Goal: Information Seeking & Learning: Learn about a topic

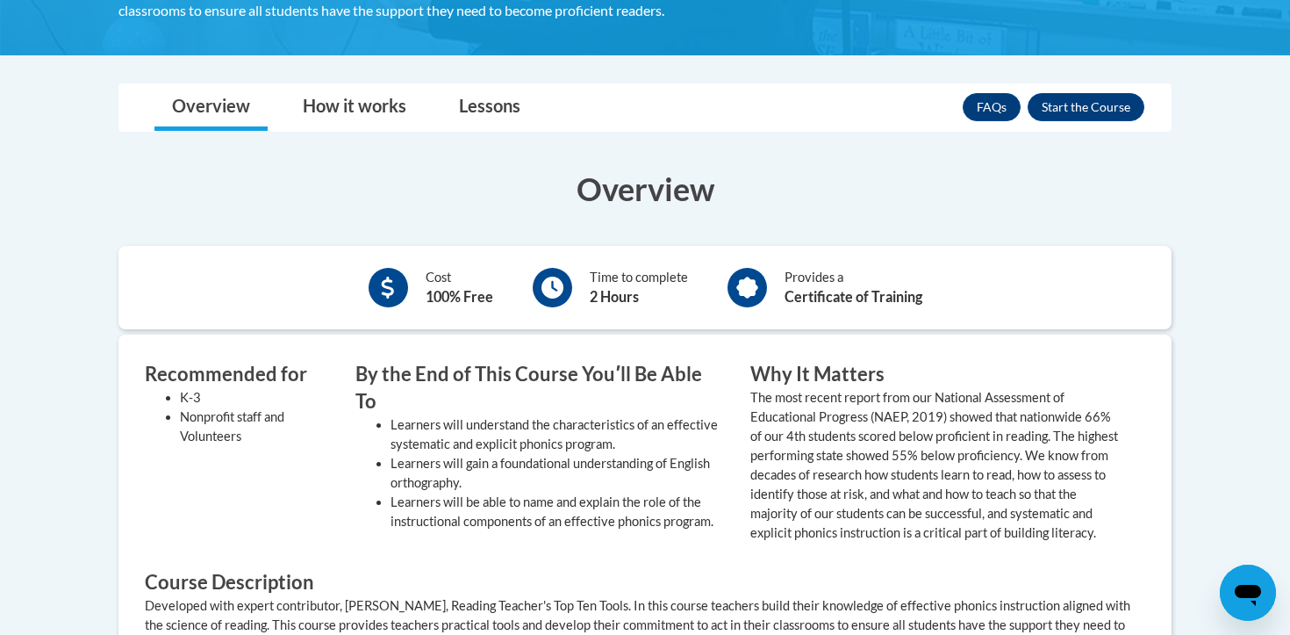
scroll to position [472, 0]
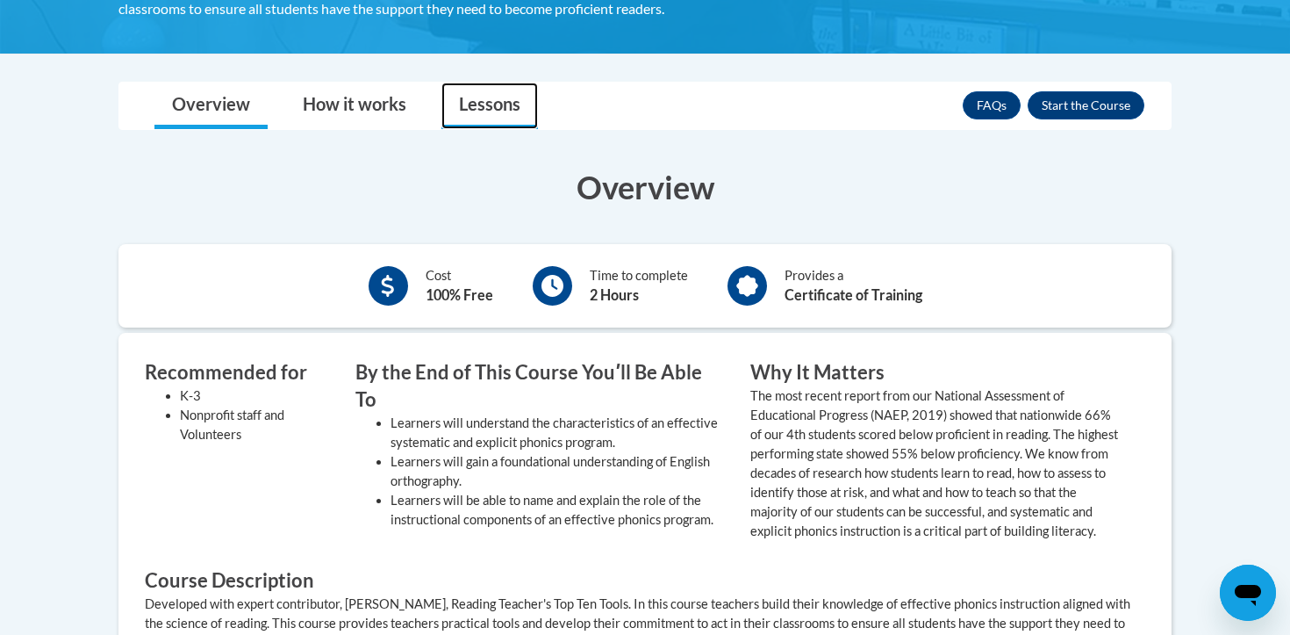
click at [513, 111] on link "Lessons" at bounding box center [489, 105] width 97 height 47
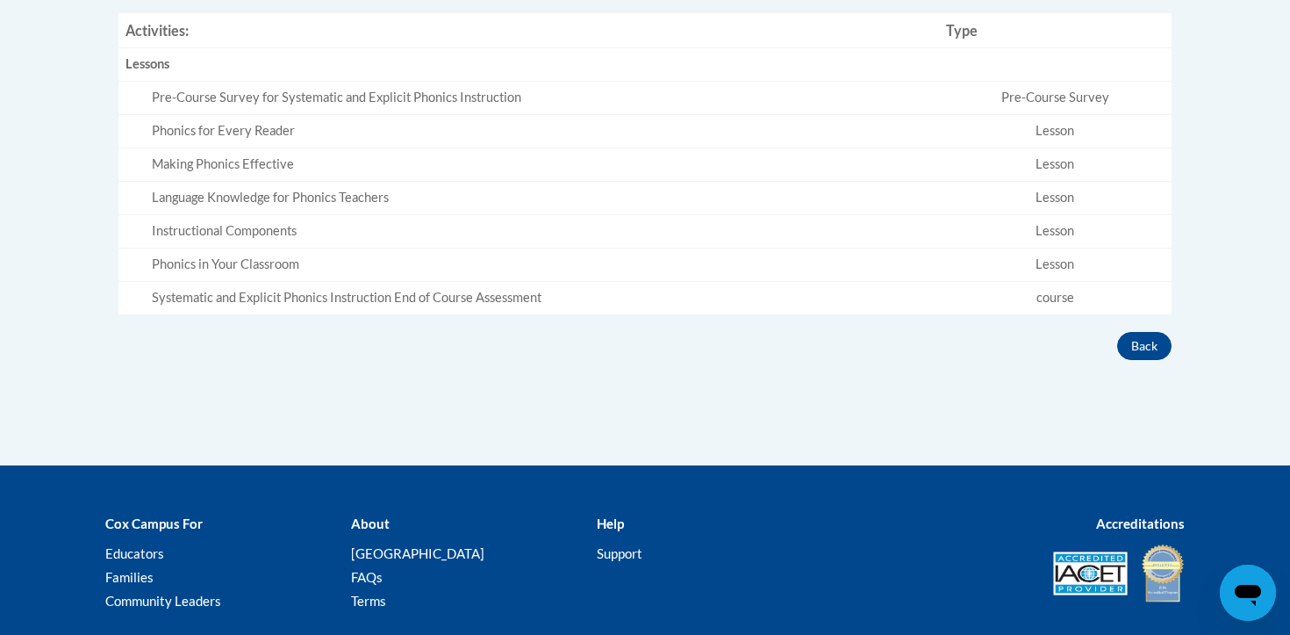
scroll to position [706, 0]
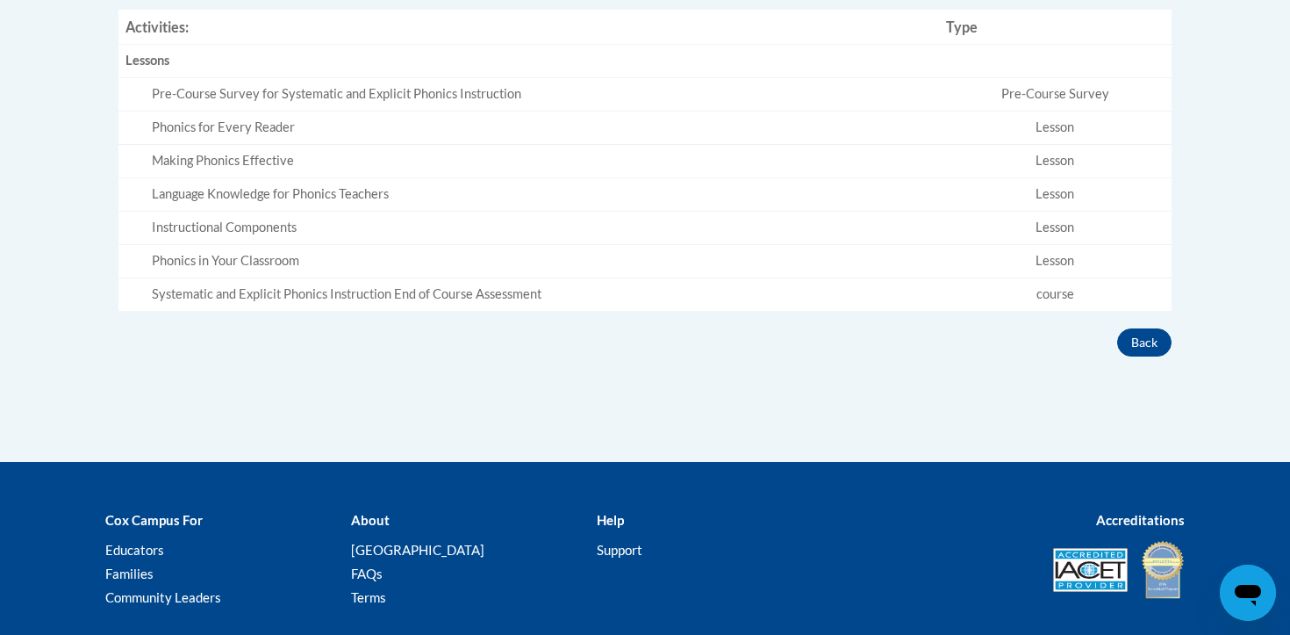
click at [272, 127] on div "Phonics for Every Reader" at bounding box center [542, 127] width 780 height 18
click at [276, 163] on div "Making Phonics Effective" at bounding box center [542, 161] width 780 height 18
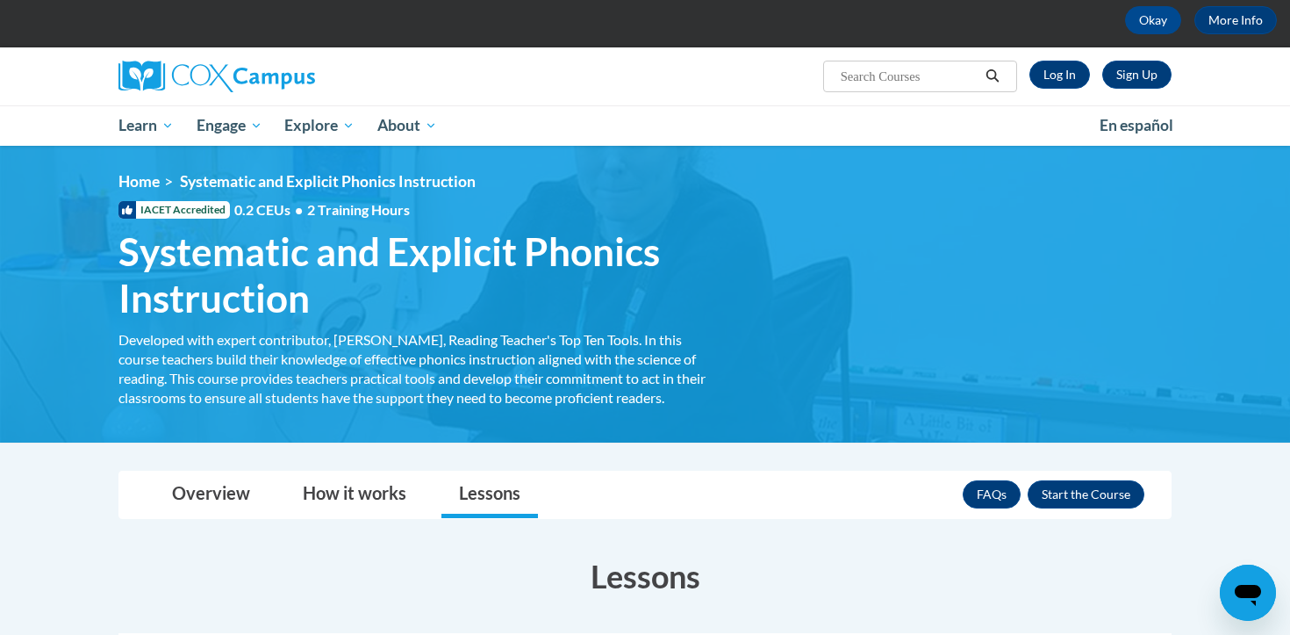
scroll to position [81, 0]
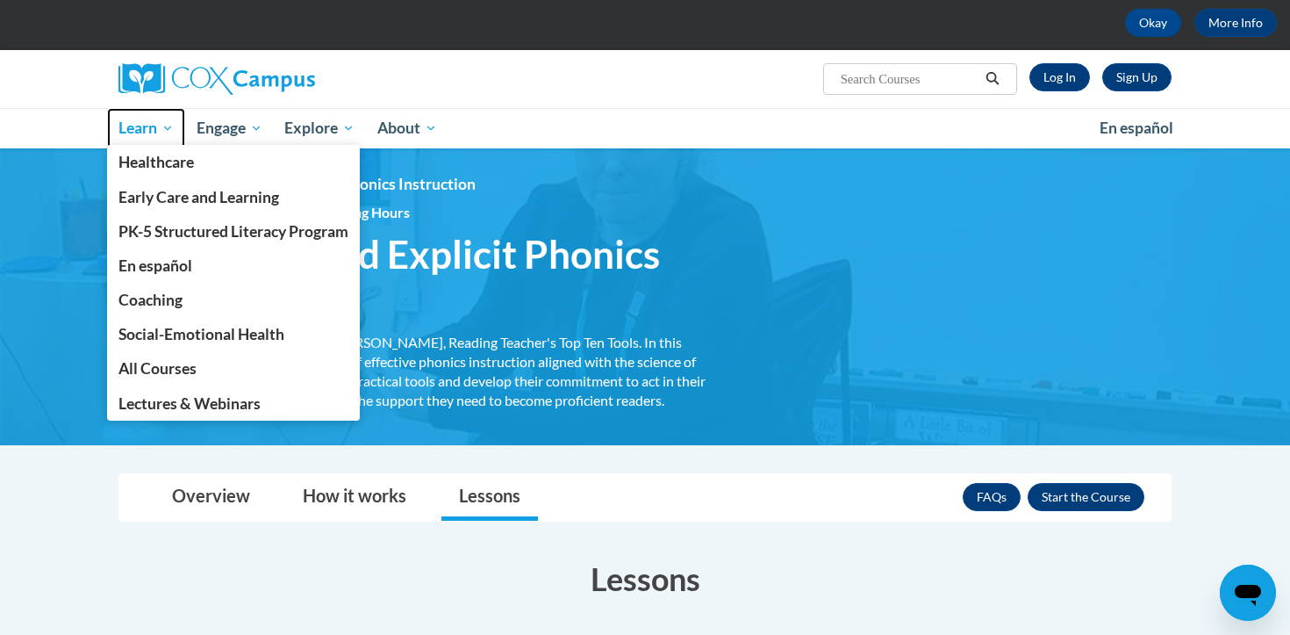
click at [169, 127] on span "Learn" at bounding box center [145, 128] width 55 height 21
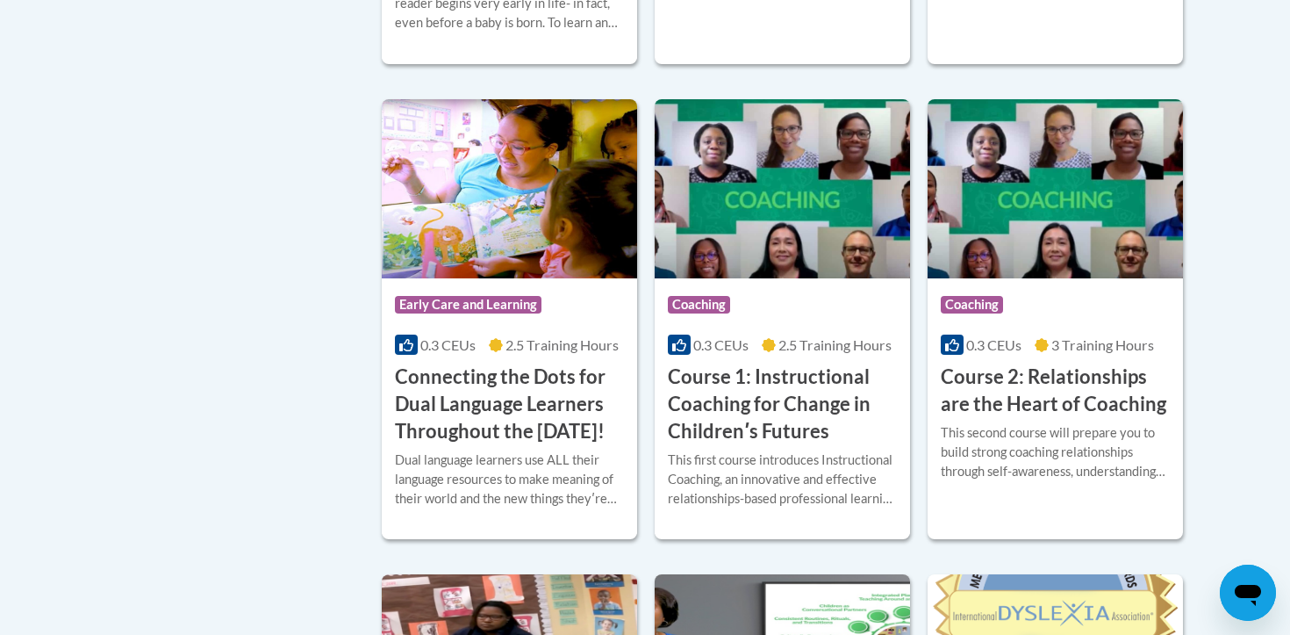
scroll to position [606, 0]
